Goal: Register for event/course

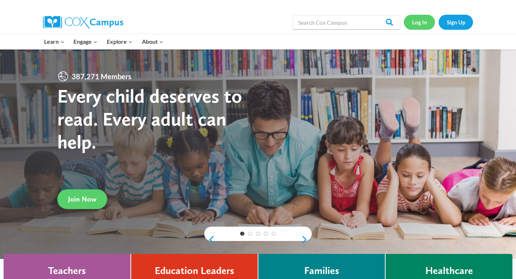
click at [424, 23] on link "Log In" at bounding box center [419, 22] width 31 height 15
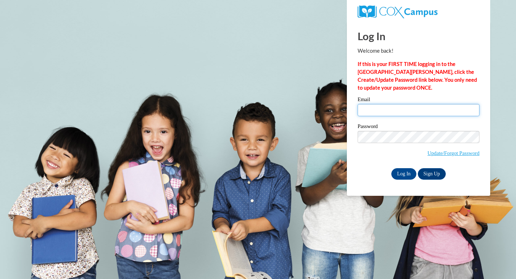
click at [394, 111] on input "Email" at bounding box center [418, 110] width 122 height 12
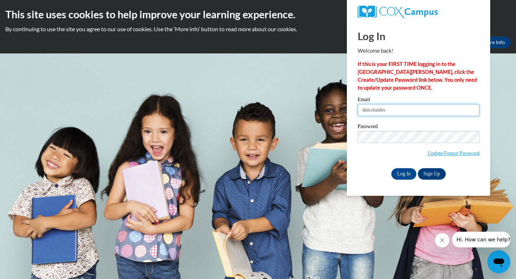
type input "dnicolaides@gallowayschool.org"
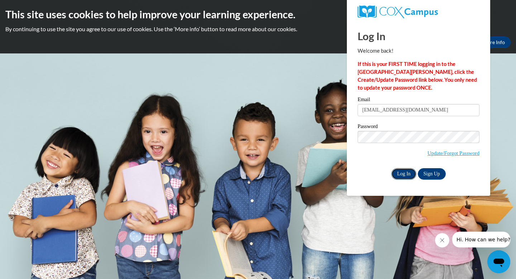
click at [412, 174] on input "Log In" at bounding box center [403, 173] width 25 height 11
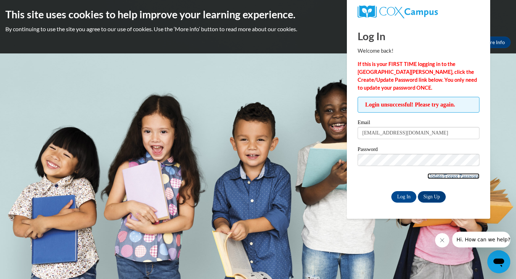
click at [436, 175] on link "Update/Forgot Password" at bounding box center [453, 176] width 52 height 6
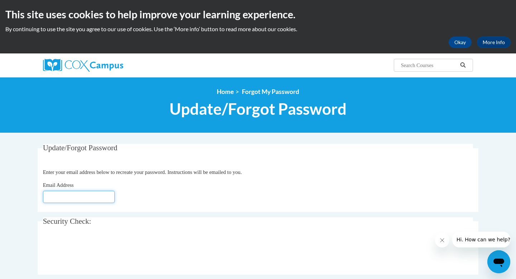
click at [92, 200] on input "Email Address" at bounding box center [79, 197] width 72 height 12
type input "ddeleon@galloway.com"
click at [457, 266] on fieldset "Security Check: Enter the security code + =" at bounding box center [258, 245] width 440 height 57
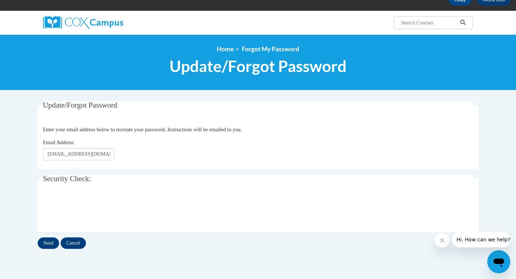
scroll to position [43, 0]
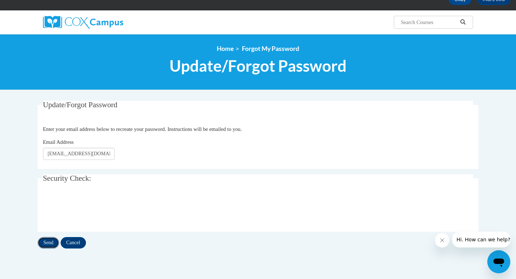
click at [47, 244] on input "Send" at bounding box center [48, 242] width 21 height 11
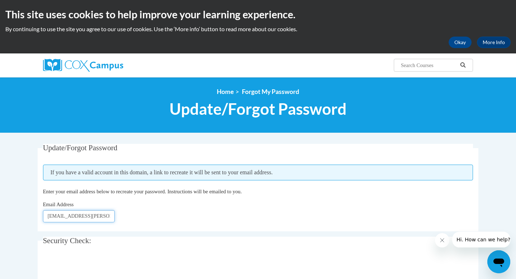
drag, startPoint x: 63, startPoint y: 217, endPoint x: 50, endPoint y: 217, distance: 13.3
click at [50, 217] on input "ddeleon@galloway.com" at bounding box center [79, 216] width 72 height 12
type input "dnicolaidesn@galloway.com"
click at [187, 271] on div "0cAFcWeA4vHJuVCplSkfkhznciwVkHA8k0Tv1DK1EC0jGaGP8fUpDdohYdrjO4IJVS9s1iEokMJRZNE…" at bounding box center [258, 271] width 430 height 28
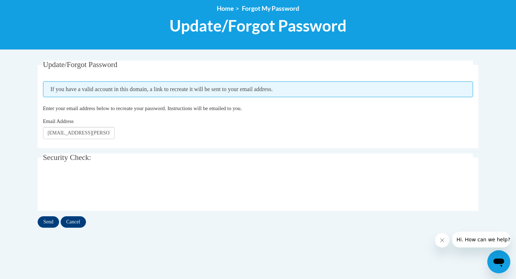
scroll to position [86, 0]
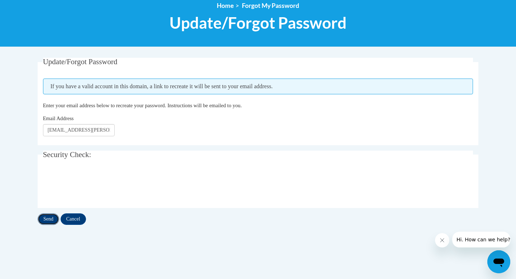
click at [47, 221] on input "Send" at bounding box center [48, 218] width 21 height 11
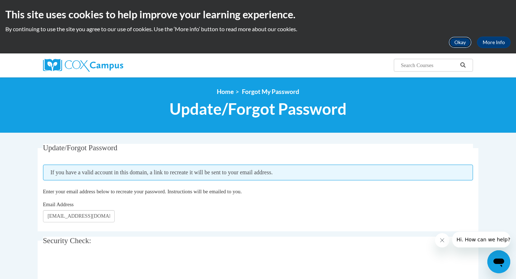
click at [459, 42] on button "Okay" at bounding box center [459, 42] width 23 height 11
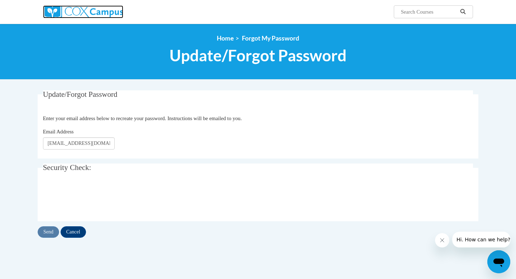
click at [101, 7] on img at bounding box center [83, 11] width 80 height 13
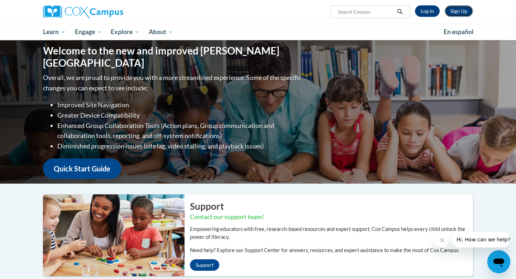
click at [457, 12] on link "Sign Up" at bounding box center [458, 10] width 28 height 11
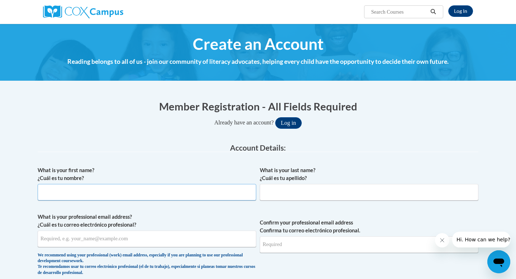
click at [175, 195] on input "What is your first name? ¿Cuál es tu nombre?" at bounding box center [147, 192] width 218 height 16
type input "Daisy"
type input "De Leon"
type input "ddeleon@gallowayschool.org"
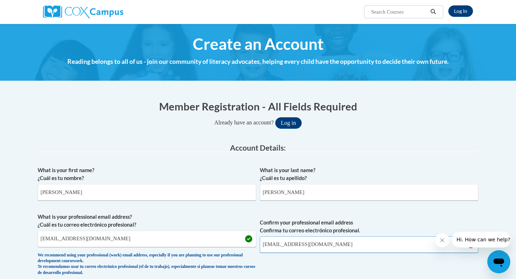
type input "ddeleon@gallowayschool.org"
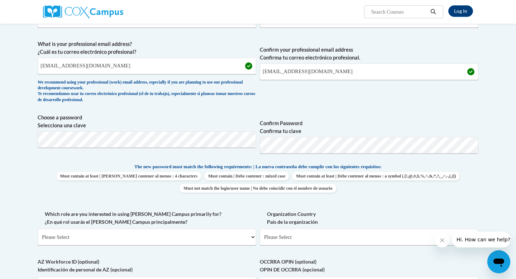
click at [406, 124] on label "Confirm Password Confirma tu clave" at bounding box center [369, 127] width 218 height 16
click at [168, 234] on select "Please Select College/University | Colegio/Universidad Community/Nonprofit Part…" at bounding box center [147, 236] width 218 height 16
select select "fbf2d438-af2f-41f8-98f1-81c410e29de3"
click at [38, 228] on select "Please Select College/University | Colegio/Universidad Community/Nonprofit Part…" at bounding box center [147, 236] width 218 height 16
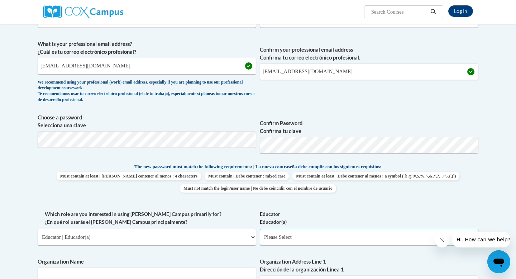
click at [287, 236] on select "Please Select Early Learning/Daycare Teacher/Family Home Care Provider | Maestr…" at bounding box center [369, 236] width 218 height 16
select select "5e2af403-4f2c-4e49-a02f-103e55d7b75b"
click at [260, 228] on select "Please Select Early Learning/Daycare Teacher/Family Home Care Provider | Maestr…" at bounding box center [369, 236] width 218 height 16
click at [247, 256] on div "What is your first name? ¿Cuál es tu nombre? Daisy What is your last name? ¿Cuá…" at bounding box center [258, 210] width 440 height 440
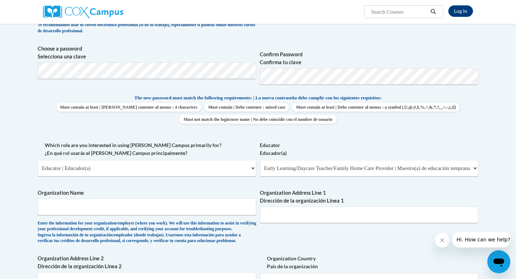
scroll to position [244, 0]
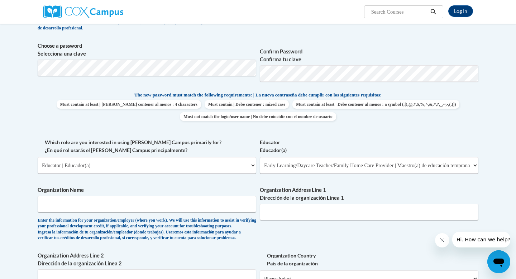
click at [300, 260] on div "What is your first name? ¿Cuál es tu nombre? Daisy What is your last name? ¿Cuá…" at bounding box center [258, 138] width 440 height 440
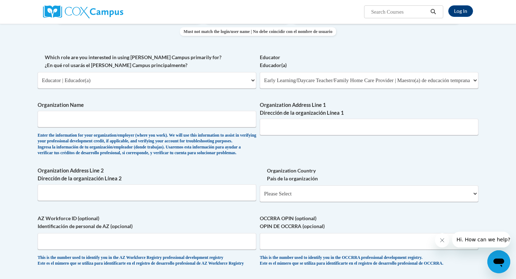
scroll to position [330, 0]
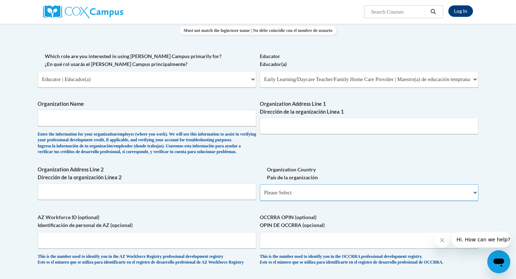
click at [296, 201] on select "Please Select United States | Estados Unidos Outside of the United States | Fue…" at bounding box center [369, 192] width 218 height 16
select select "ad49bcad-a171-4b2e-b99c-48b446064914"
click at [260, 196] on select "Please Select United States | Estados Unidos Outside of the United States | Fue…" at bounding box center [369, 192] width 218 height 16
select select
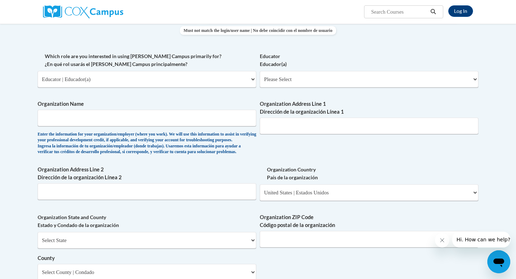
click at [337, 221] on div "What is your first name? ¿Cuál es tu nombre? Daisy What is your last name? ¿Cuá…" at bounding box center [258, 91] width 440 height 519
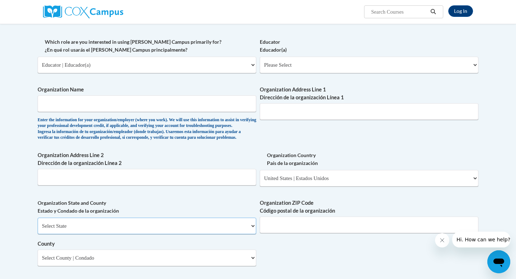
click at [246, 234] on select "Select State Alabama Alaska Arizona Arkansas California Colorado Connecticut De…" at bounding box center [147, 225] width 218 height 16
select select "[US_STATE]"
click at [38, 229] on select "Select State Alabama Alaska Arizona Arkansas California Colorado Connecticut De…" at bounding box center [147, 225] width 218 height 16
click at [296, 233] on input "Organization ZIP Code Código postal de la organización" at bounding box center [369, 224] width 218 height 16
type input "30342"
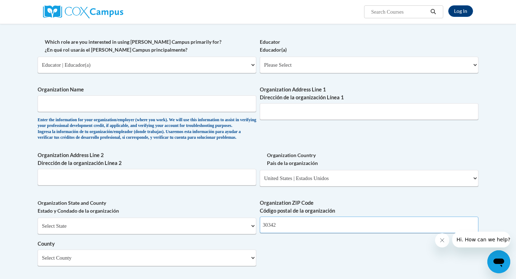
type input "The [GEOGRAPHIC_DATA]"
type input "[STREET_ADDRESS]"
click at [278, 271] on div "What is your first name? ¿Cuál es tu nombre? Daisy What is your last name? ¿Cuá…" at bounding box center [258, 77] width 440 height 519
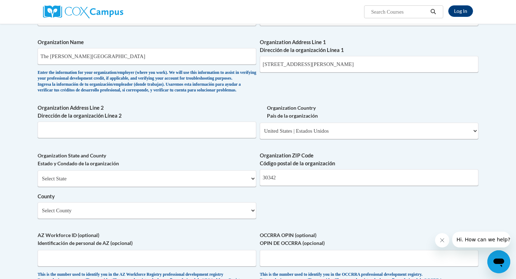
scroll to position [416, 0]
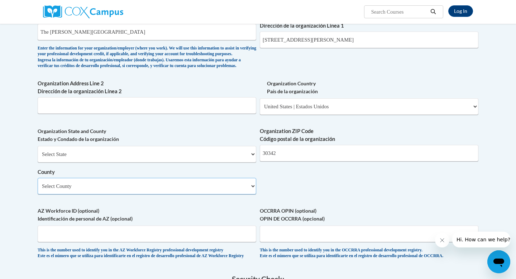
click at [248, 194] on select "Select County Appling Atkinson Bacon Baker Baldwin Banks Barrow Bartow Ben Hill…" at bounding box center [147, 186] width 218 height 16
click at [325, 214] on div "What is your first name? ¿Cuál es tu nombre? Daisy What is your last name? ¿Cuá…" at bounding box center [258, 5] width 440 height 519
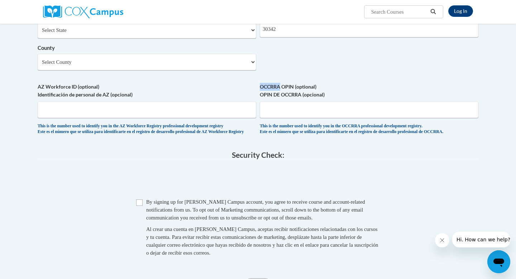
scroll to position [545, 0]
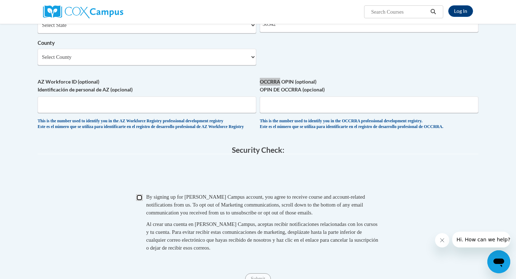
click at [139, 201] on input "Checkbox" at bounding box center [139, 197] width 6 height 6
checkbox input "true"
click at [372, 211] on div "By signing up for a Cox Campus account, you agree to receive course and account…" at bounding box center [262, 205] width 233 height 24
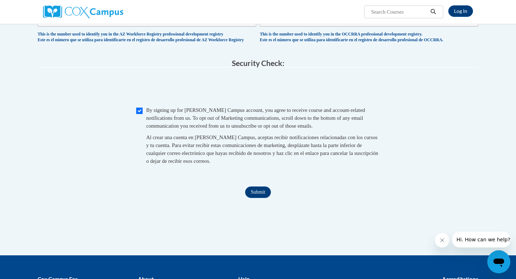
scroll to position [660, 0]
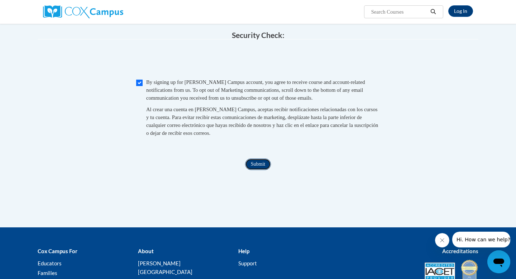
click at [260, 170] on input "Submit" at bounding box center [258, 163] width 26 height 11
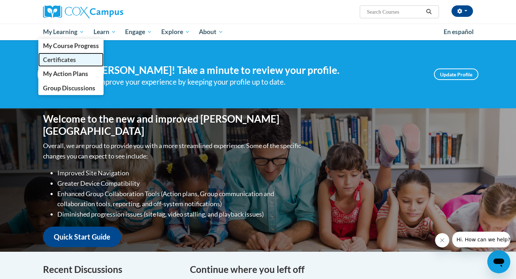
click at [77, 56] on link "Certificates" at bounding box center [70, 60] width 65 height 14
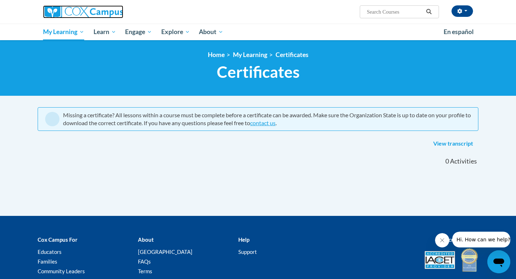
click at [78, 12] on img at bounding box center [83, 11] width 80 height 13
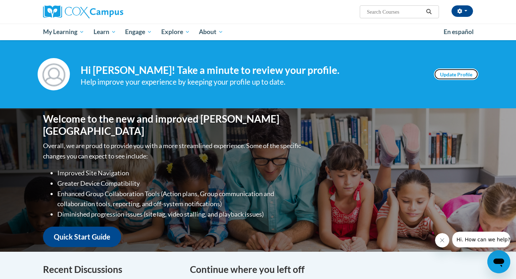
click at [450, 69] on link "Update Profile" at bounding box center [456, 73] width 44 height 11
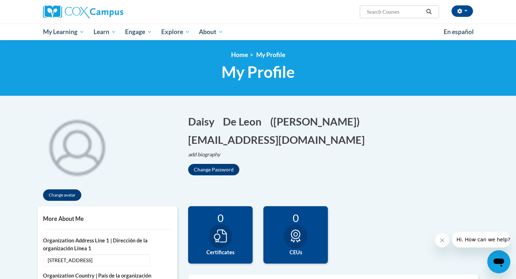
click at [384, 14] on input "Search..." at bounding box center [394, 12] width 57 height 9
type input "early learning courses"
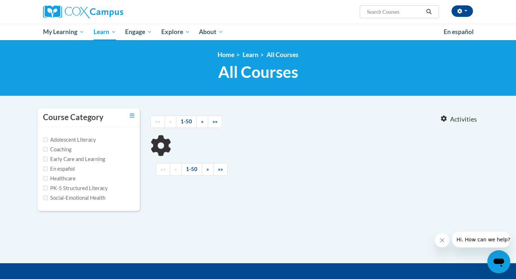
type input "early learning courses"
click at [43, 158] on input "Early Care and Learning" at bounding box center [45, 158] width 5 height 5
checkbox input "true"
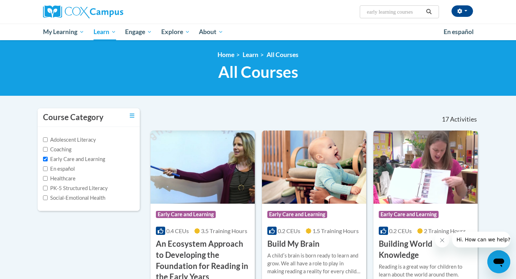
click at [62, 219] on div "Course Category Adolescent Literacy Coaching Early Care and Learning En español…" at bounding box center [89, 164] width 102 height 112
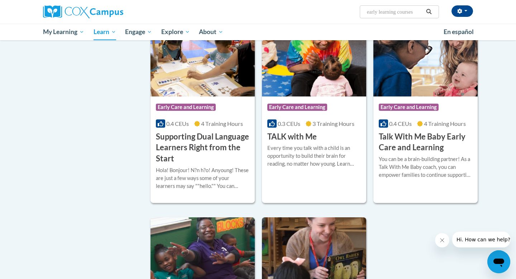
scroll to position [874, 0]
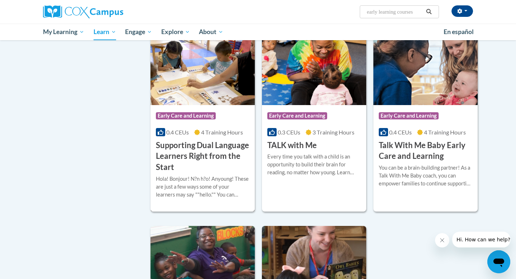
click at [192, 90] on img at bounding box center [202, 68] width 104 height 73
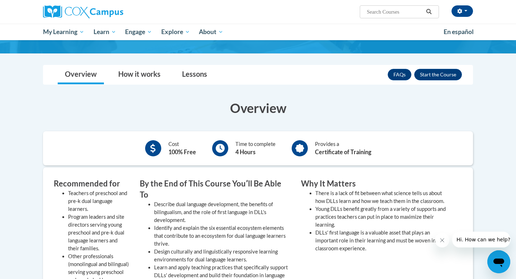
scroll to position [100, 0]
click at [431, 75] on button "Enroll" at bounding box center [438, 73] width 48 height 11
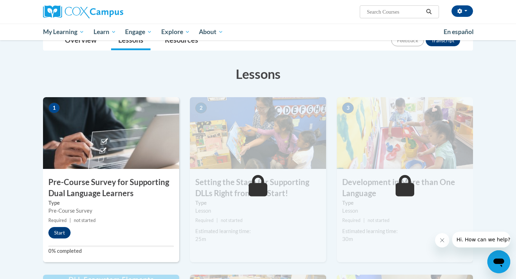
scroll to position [115, 0]
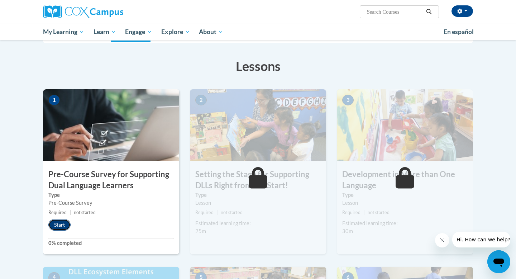
click at [62, 226] on button "Start" at bounding box center [59, 224] width 22 height 11
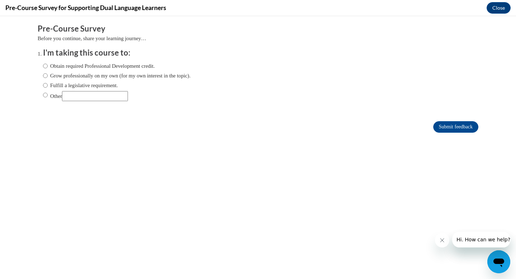
scroll to position [0, 0]
click at [47, 66] on input "Obtain required Professional Development credit." at bounding box center [45, 66] width 5 height 8
radio input "true"
click at [454, 127] on input "Submit feedback" at bounding box center [455, 126] width 45 height 11
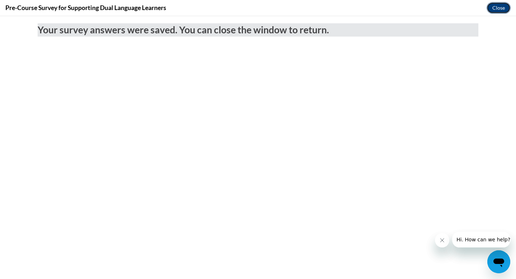
click at [496, 8] on button "Close" at bounding box center [498, 7] width 24 height 11
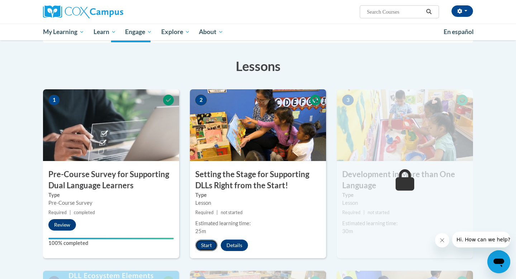
click at [206, 245] on button "Start" at bounding box center [206, 244] width 22 height 11
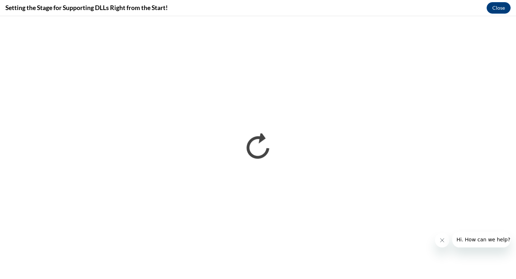
click at [443, 242] on icon "Close message from company" at bounding box center [442, 240] width 6 height 6
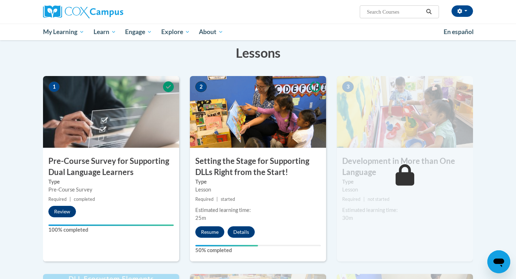
scroll to position [129, 0]
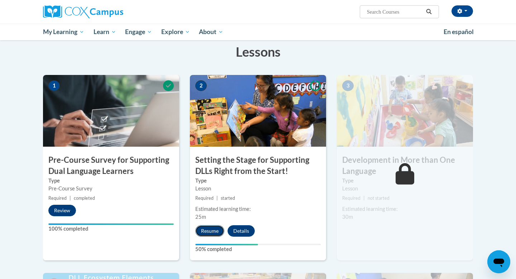
click at [216, 229] on button "Resume" at bounding box center [209, 230] width 29 height 11
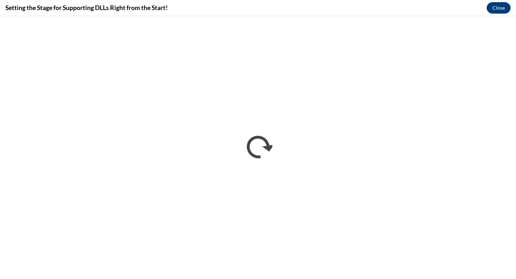
scroll to position [0, 0]
